Goal: Navigation & Orientation: Find specific page/section

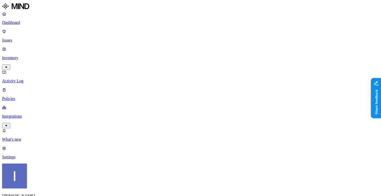
click at [24, 105] on link "Integrations" at bounding box center [190, 116] width 377 height 22
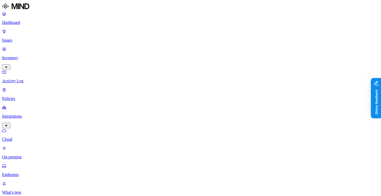
click at [32, 47] on link "Inventory" at bounding box center [190, 58] width 377 height 22
click at [26, 123] on link "Policies" at bounding box center [190, 129] width 377 height 13
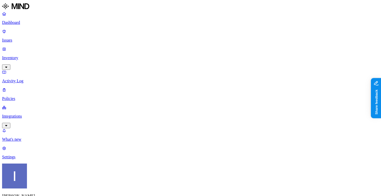
click at [33, 105] on link "Integrations" at bounding box center [190, 116] width 377 height 22
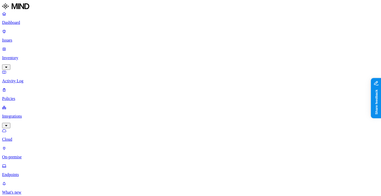
click at [33, 56] on p "Inventory" at bounding box center [190, 58] width 377 height 5
click at [17, 37] on div "Dashboard Issues Inventory Resources Users Activity Log Policies Integrations" at bounding box center [190, 87] width 377 height 152
click at [19, 38] on p "Issues" at bounding box center [190, 40] width 377 height 5
